Goal: Task Accomplishment & Management: Use online tool/utility

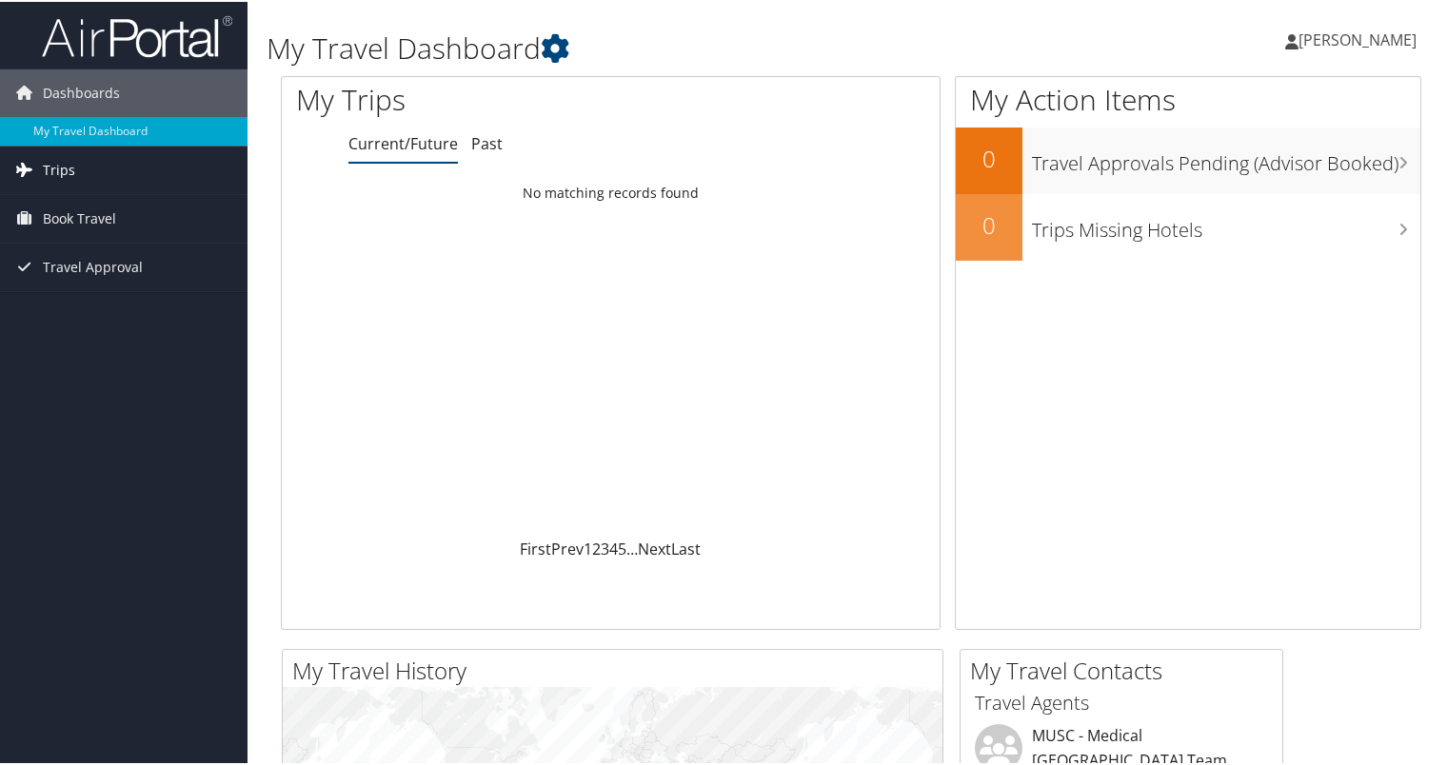
click at [127, 156] on link "Trips" at bounding box center [123, 169] width 247 height 48
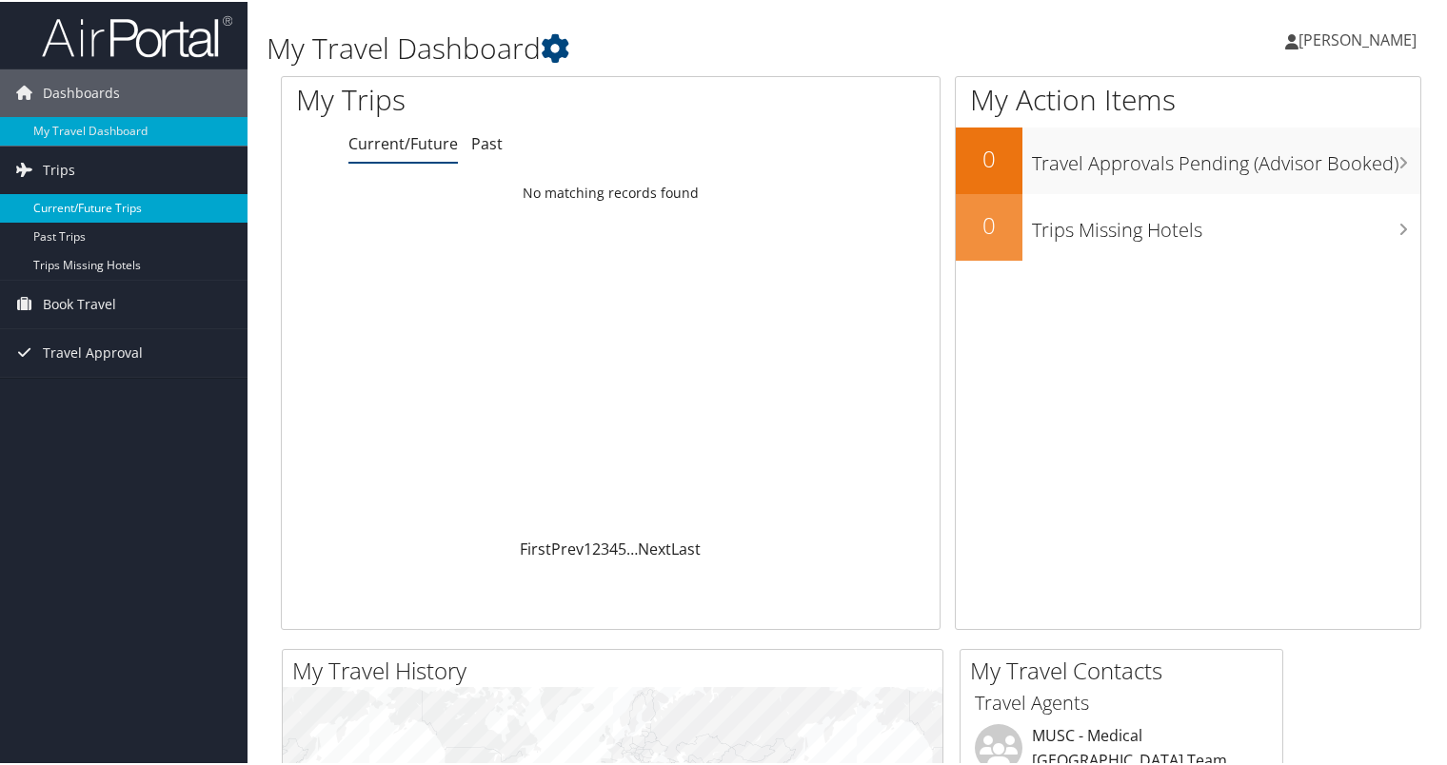
click at [122, 207] on link "Current/Future Trips" at bounding box center [123, 206] width 247 height 29
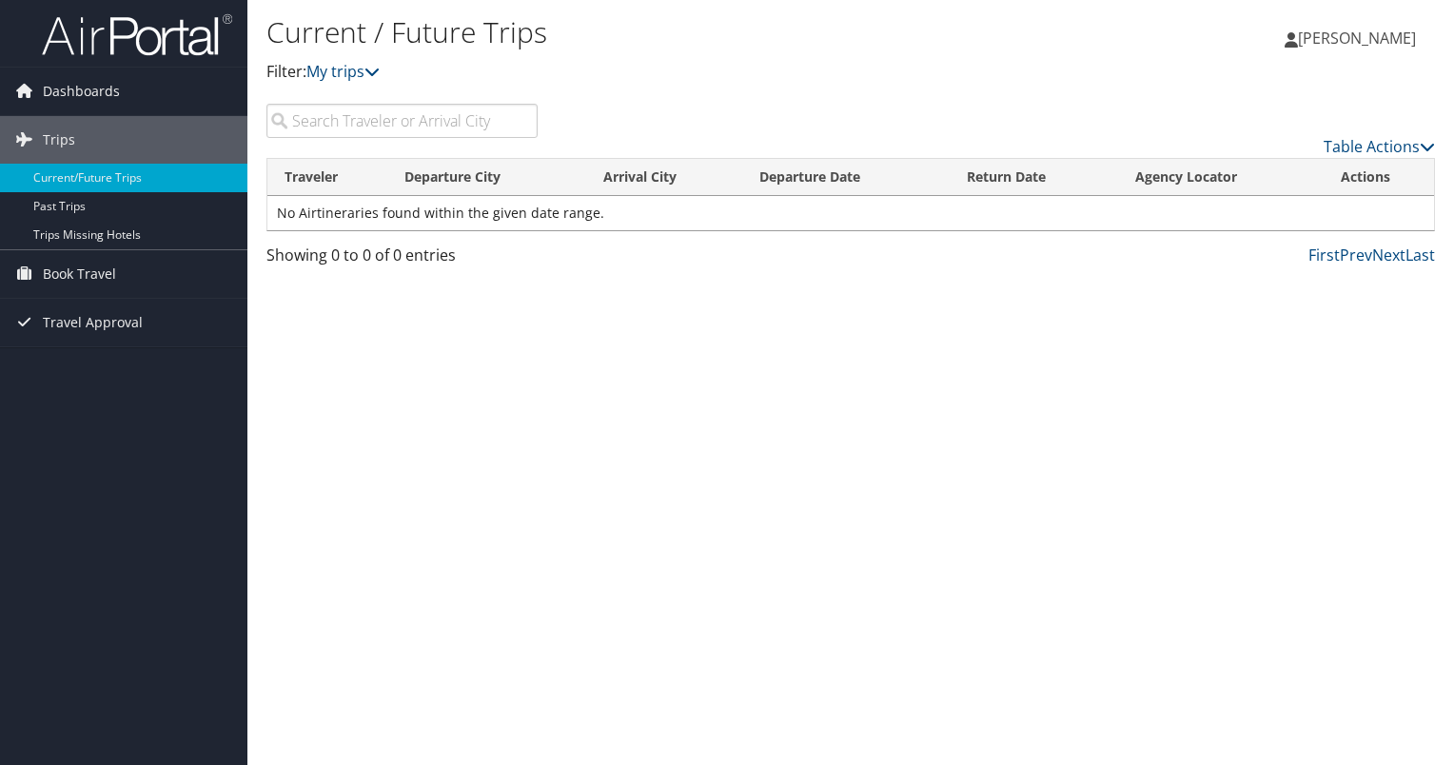
click at [444, 125] on input "search" at bounding box center [402, 121] width 271 height 34
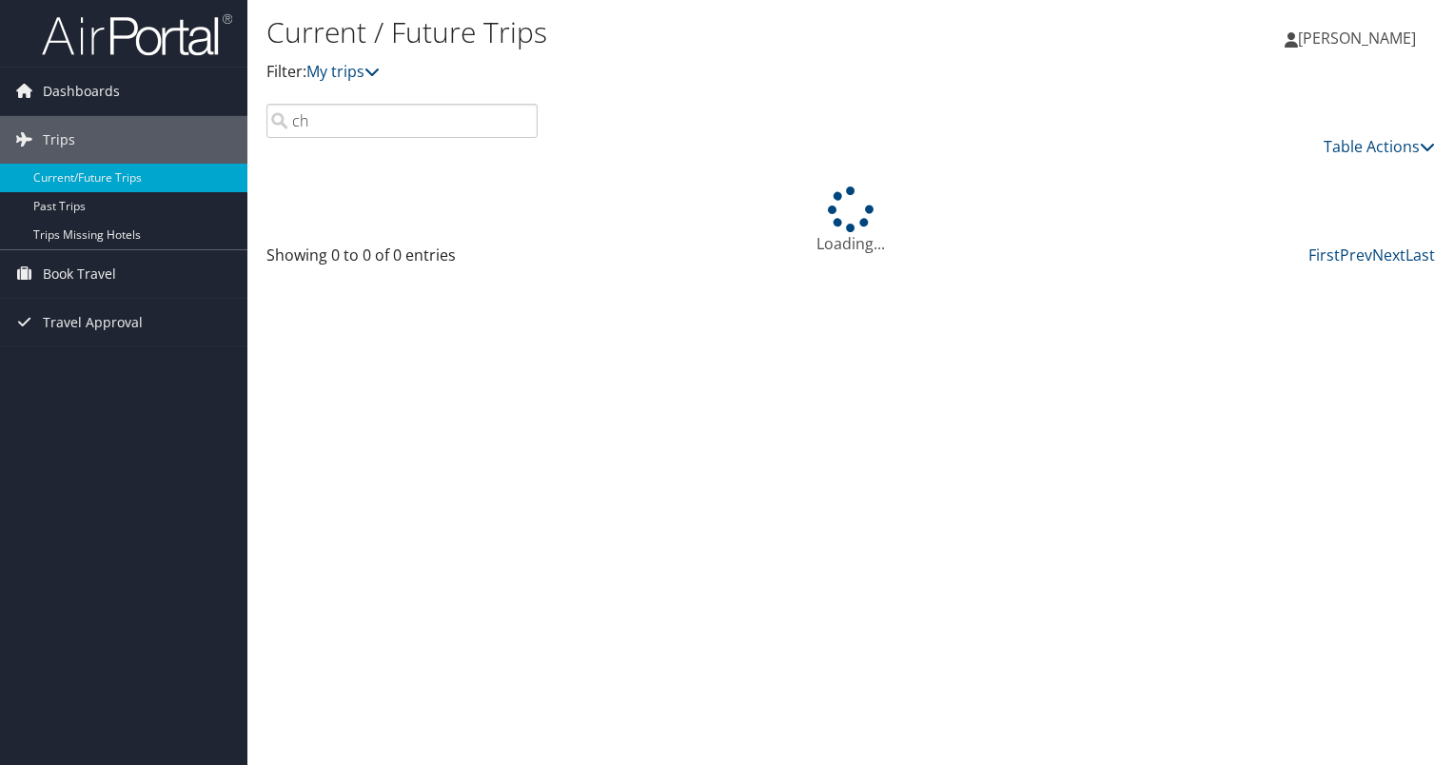
type input "c"
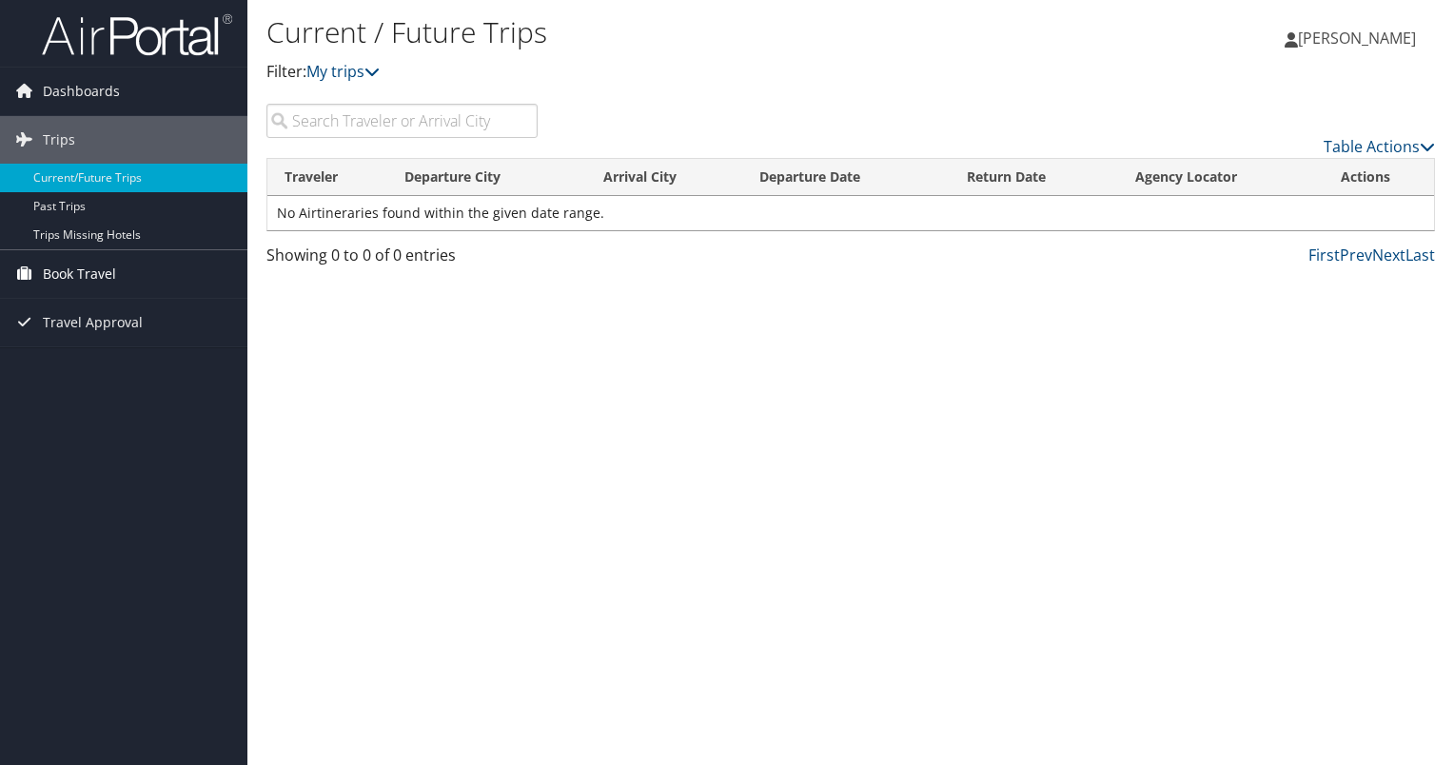
click at [117, 265] on link "Book Travel" at bounding box center [123, 274] width 247 height 48
click at [126, 415] on span "Travel Approval" at bounding box center [93, 409] width 100 height 48
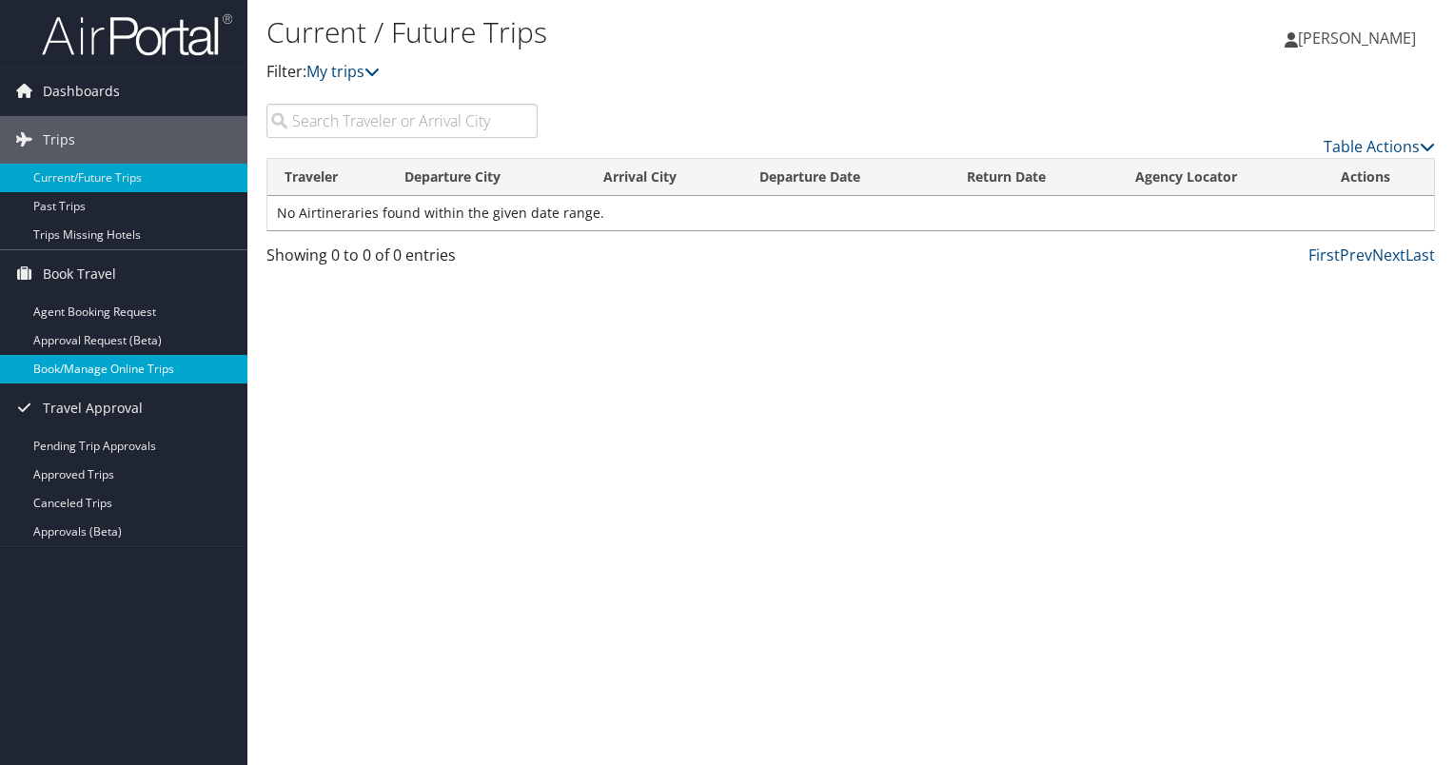
click at [163, 369] on link "Book/Manage Online Trips" at bounding box center [123, 369] width 247 height 29
